Goal: Transaction & Acquisition: Obtain resource

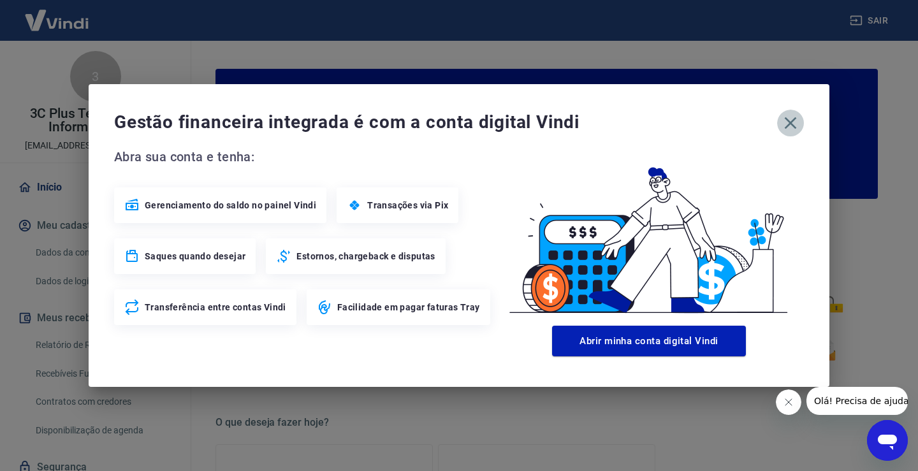
click at [790, 117] on icon "button" at bounding box center [790, 123] width 20 height 20
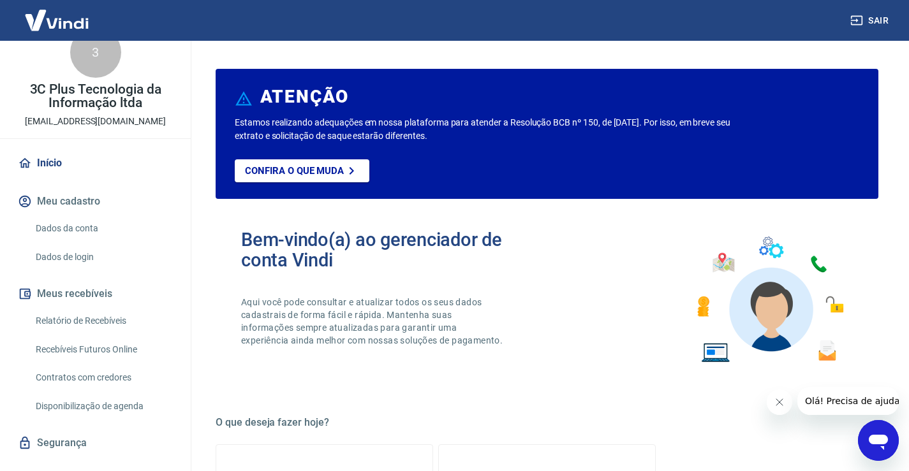
scroll to position [48, 0]
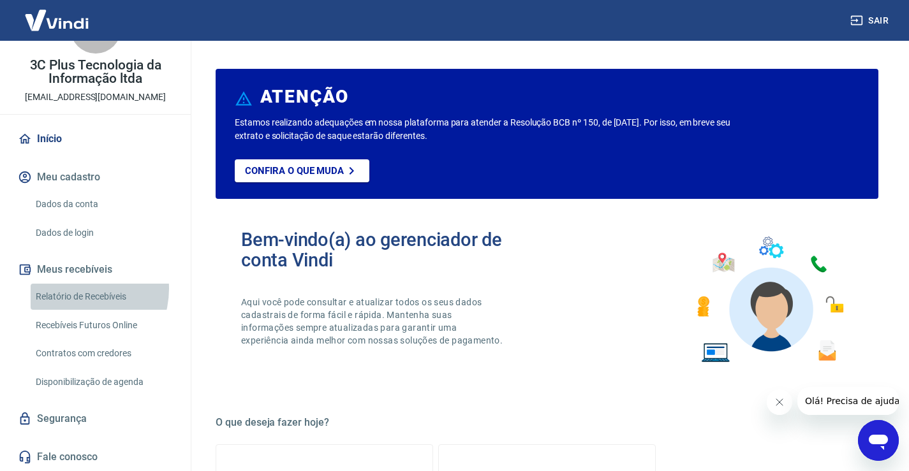
click at [75, 289] on link "Relatório de Recebíveis" at bounding box center [103, 297] width 145 height 26
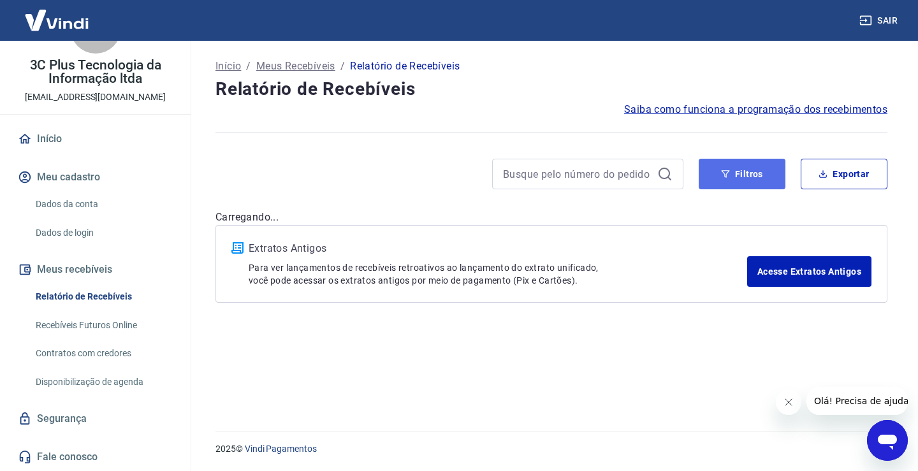
click at [752, 187] on button "Filtros" at bounding box center [742, 174] width 87 height 31
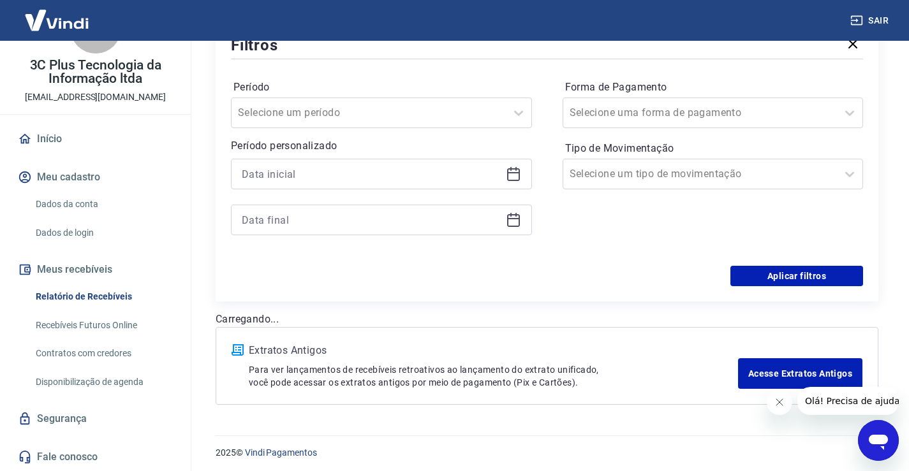
scroll to position [185, 0]
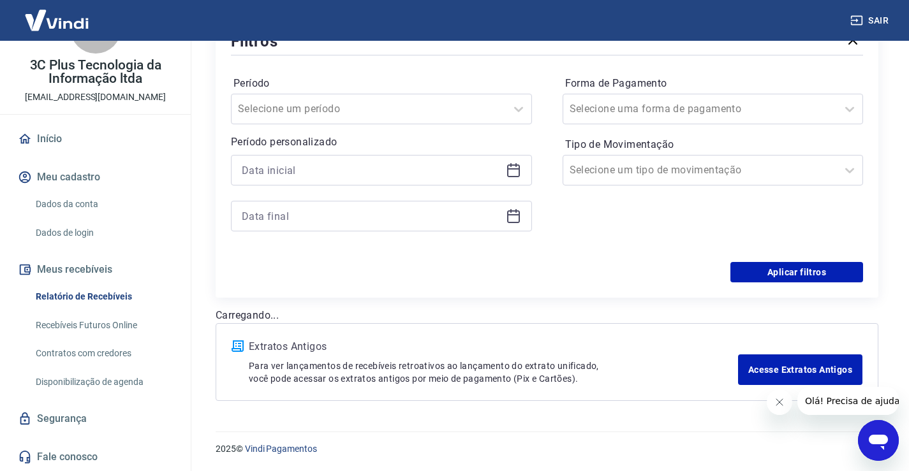
click at [283, 179] on div at bounding box center [381, 170] width 301 height 31
click at [283, 179] on input at bounding box center [371, 170] width 259 height 19
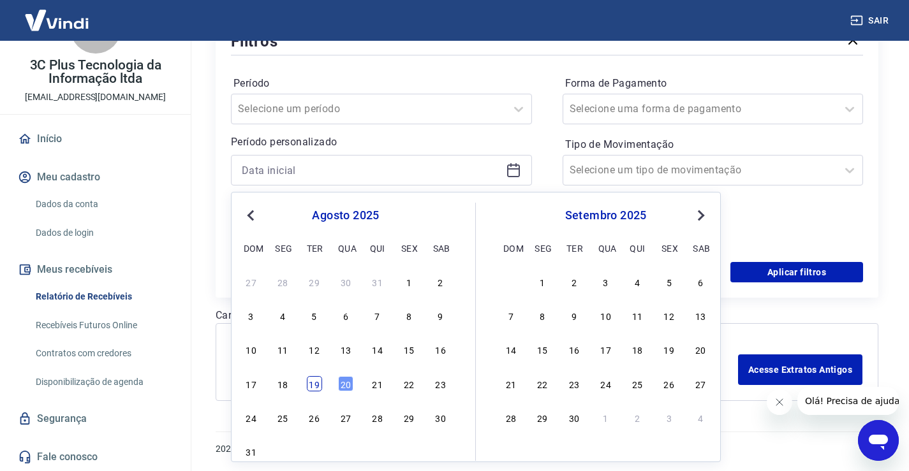
click at [313, 388] on div "19" at bounding box center [314, 383] width 15 height 15
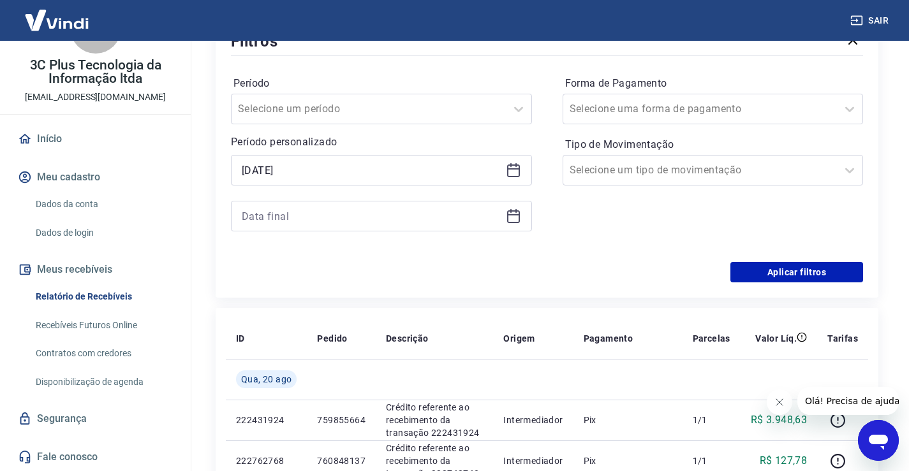
type input "[DATE]"
click at [298, 206] on div at bounding box center [381, 216] width 301 height 31
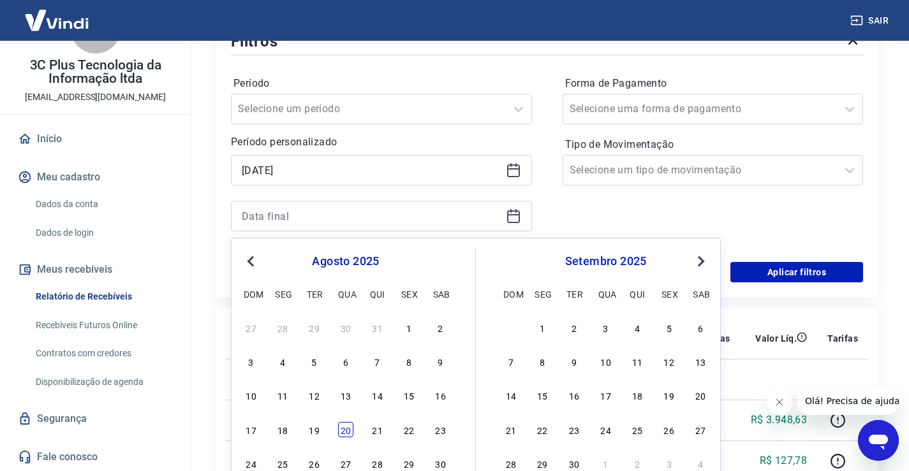
click at [346, 432] on div "20" at bounding box center [345, 429] width 15 height 15
type input "[DATE]"
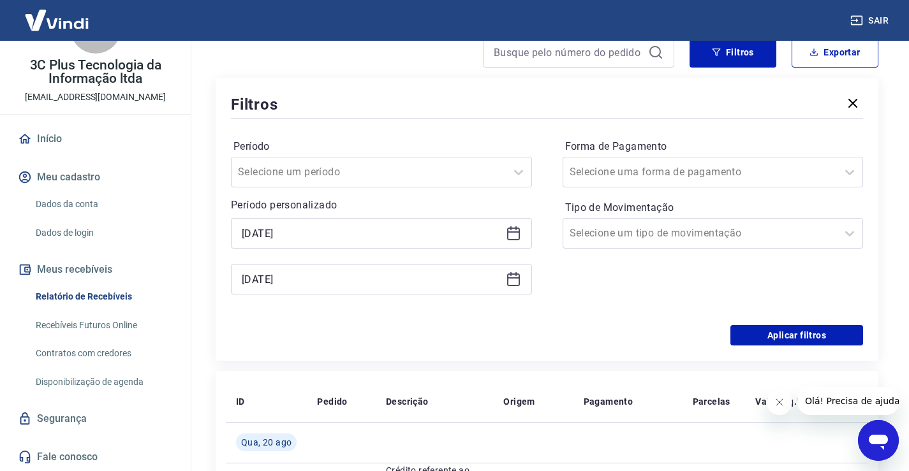
scroll to position [121, 0]
click at [816, 333] on button "Aplicar filtros" at bounding box center [796, 336] width 133 height 20
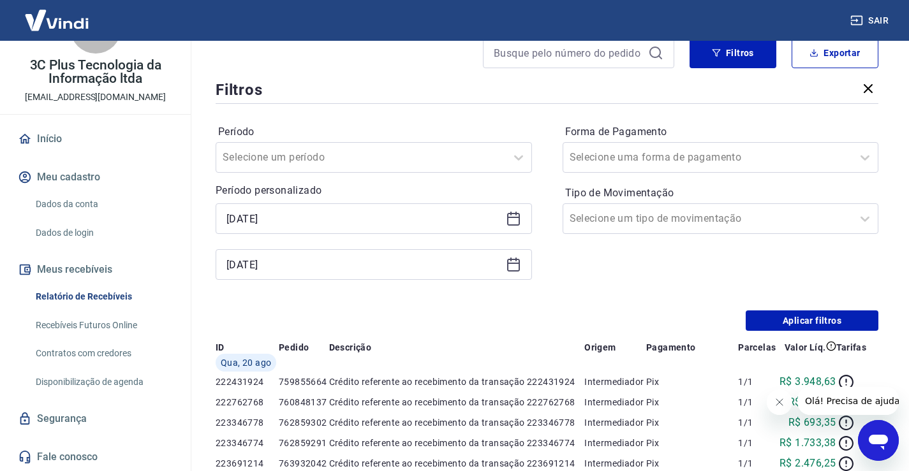
click at [773, 404] on div "Início / Meus Recebíveis / Relatório de Recebíveis Relatório de Recebíveis Saib…" at bounding box center [546, 432] width 693 height 1025
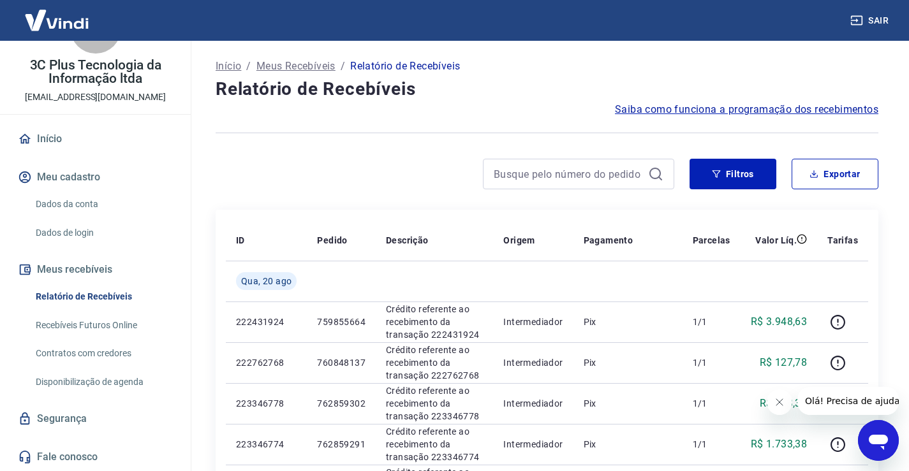
click at [777, 406] on icon "Fechar mensagem da empresa" at bounding box center [778, 402] width 10 height 10
click at [823, 173] on button "Exportar" at bounding box center [834, 174] width 87 height 31
type input "[DATE]"
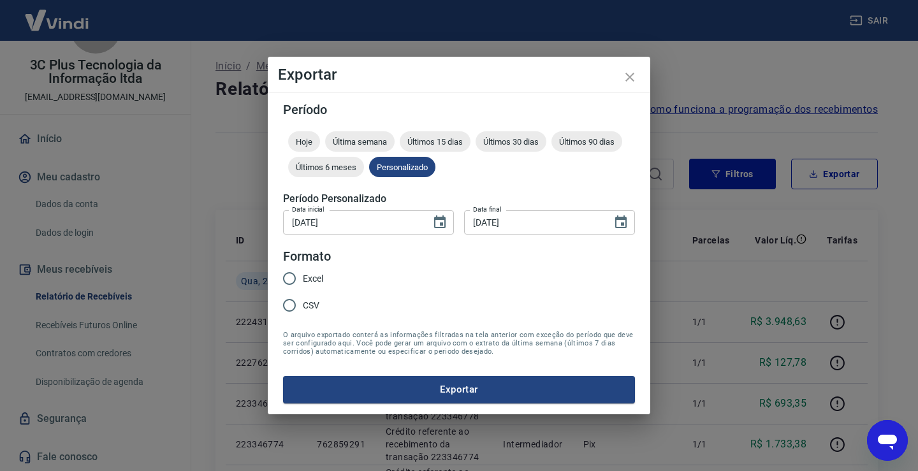
click at [290, 298] on input "CSV" at bounding box center [289, 305] width 27 height 27
radio input "true"
click at [318, 387] on button "Exportar" at bounding box center [459, 389] width 352 height 27
